Goal: Task Accomplishment & Management: Complete application form

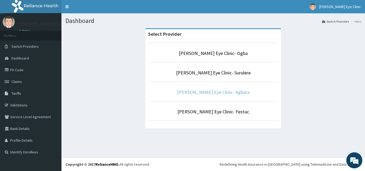
click at [220, 92] on link "Forst Eye Clinic- Agbara" at bounding box center [213, 92] width 72 height 6
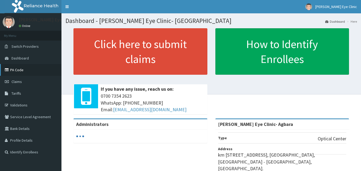
click at [20, 68] on link "PA Code" at bounding box center [30, 70] width 61 height 12
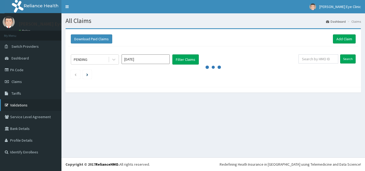
click at [18, 104] on link "Validations" at bounding box center [30, 105] width 61 height 12
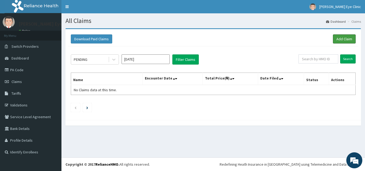
drag, startPoint x: 341, startPoint y: 38, endPoint x: 302, endPoint y: 45, distance: 40.3
click at [342, 38] on link "Add Claim" at bounding box center [344, 38] width 23 height 9
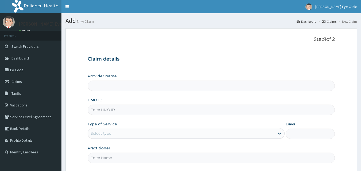
click at [151, 87] on input "Provider Name" at bounding box center [211, 86] width 247 height 10
type input "[PERSON_NAME] Eye Clinic- Agbara"
click at [118, 108] on input "HMO ID" at bounding box center [211, 110] width 247 height 10
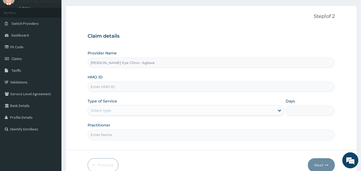
scroll to position [50, 0]
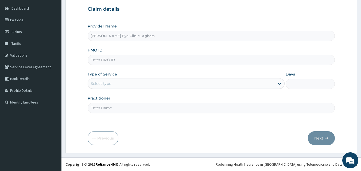
click at [171, 88] on div "Select type" at bounding box center [186, 83] width 197 height 11
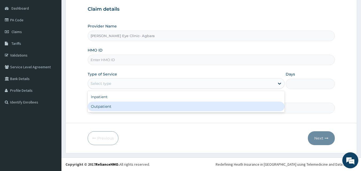
scroll to position [0, 0]
click at [152, 110] on div "Outpatient" at bounding box center [186, 107] width 197 height 10
type input "1"
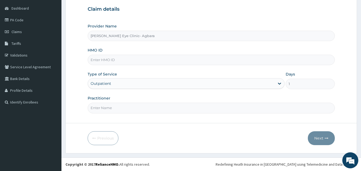
scroll to position [23, 0]
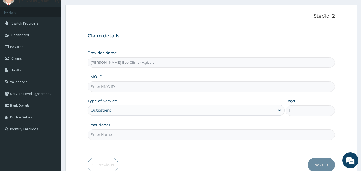
click at [122, 133] on input "Practitioner" at bounding box center [211, 135] width 247 height 10
type input "DR GIFT"
click at [116, 87] on input "HMO ID" at bounding box center [211, 86] width 247 height 10
paste input "NBC/10166/F"
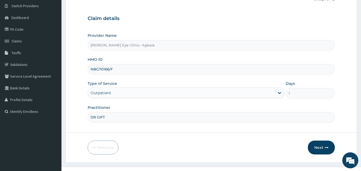
scroll to position [50, 0]
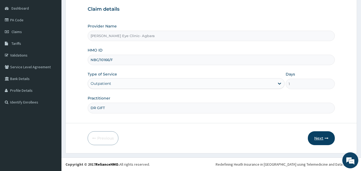
type input "NBC/10166/F"
click at [319, 138] on button "Next" at bounding box center [321, 138] width 27 height 14
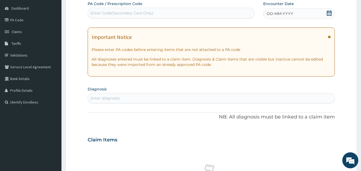
scroll to position [0, 0]
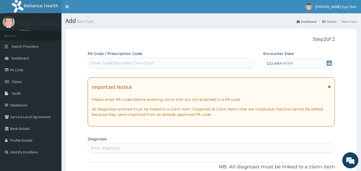
click at [102, 62] on div "Enter Code(Secondary Care Only)" at bounding box center [122, 62] width 63 height 5
drag, startPoint x: 101, startPoint y: 62, endPoint x: 81, endPoint y: 73, distance: 23.1
click at [103, 62] on div "Enter Code(Secondary Care Only)" at bounding box center [122, 62] width 63 height 5
paste input "PA/FC8557"
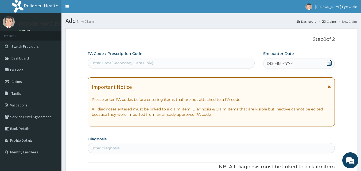
type input "PA/FC8557"
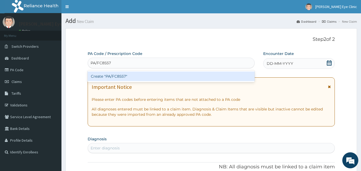
click at [105, 76] on div "Create "PA/FC8557"" at bounding box center [171, 77] width 167 height 10
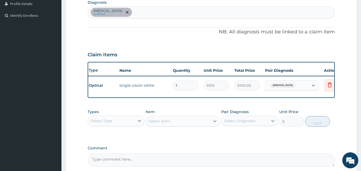
scroll to position [0, 21]
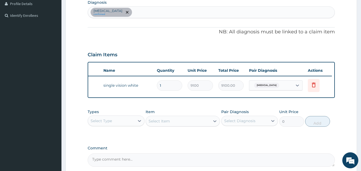
type input "0.00"
type input "3"
type input "27300.00"
type input "0.00"
type input "3"
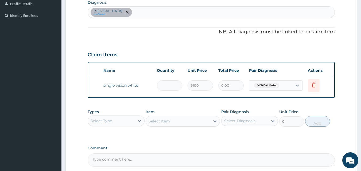
type input "27300.00"
type input "0.00"
type input "2"
type input "18200.00"
type input "0.00"
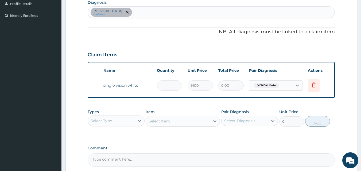
type input "3"
type input "27300.00"
type input "3"
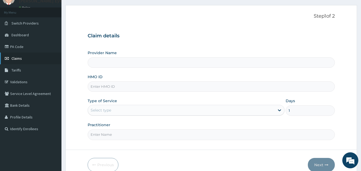
type input "[PERSON_NAME] Eye Clinic- Agbara"
click at [23, 48] on link "PA Code" at bounding box center [30, 47] width 61 height 12
